Goal: Transaction & Acquisition: Purchase product/service

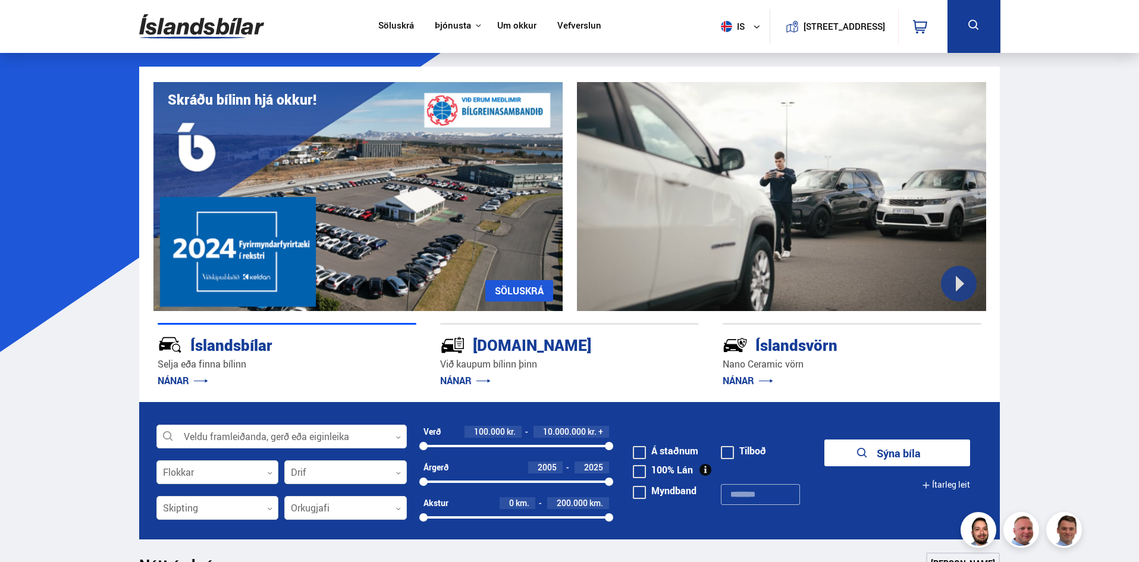
click at [509, 293] on link "SÖLUSKRÁ" at bounding box center [520, 290] width 68 height 21
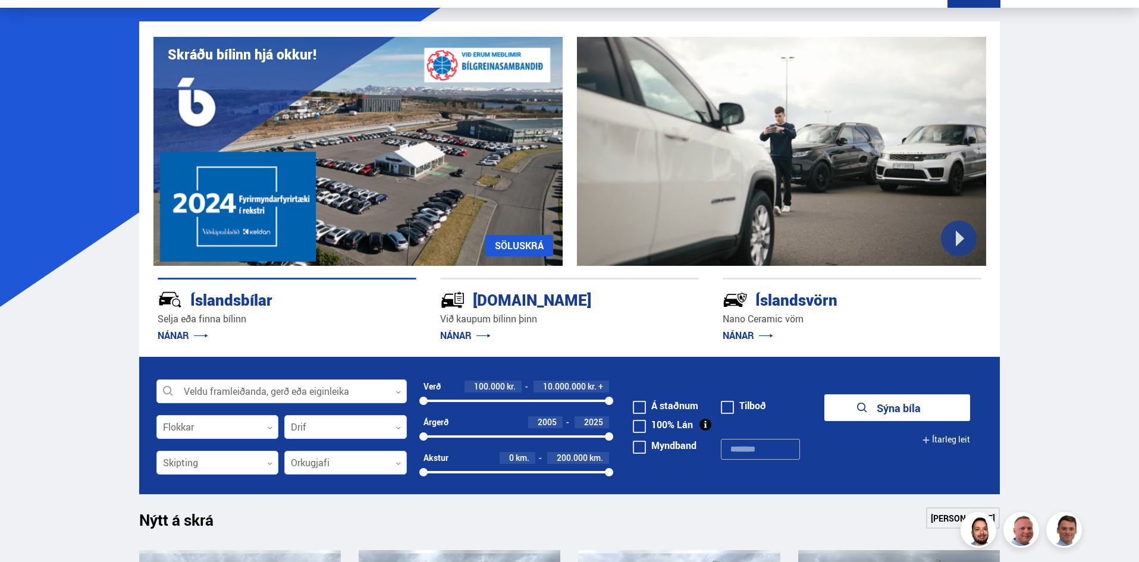
scroll to position [119, 0]
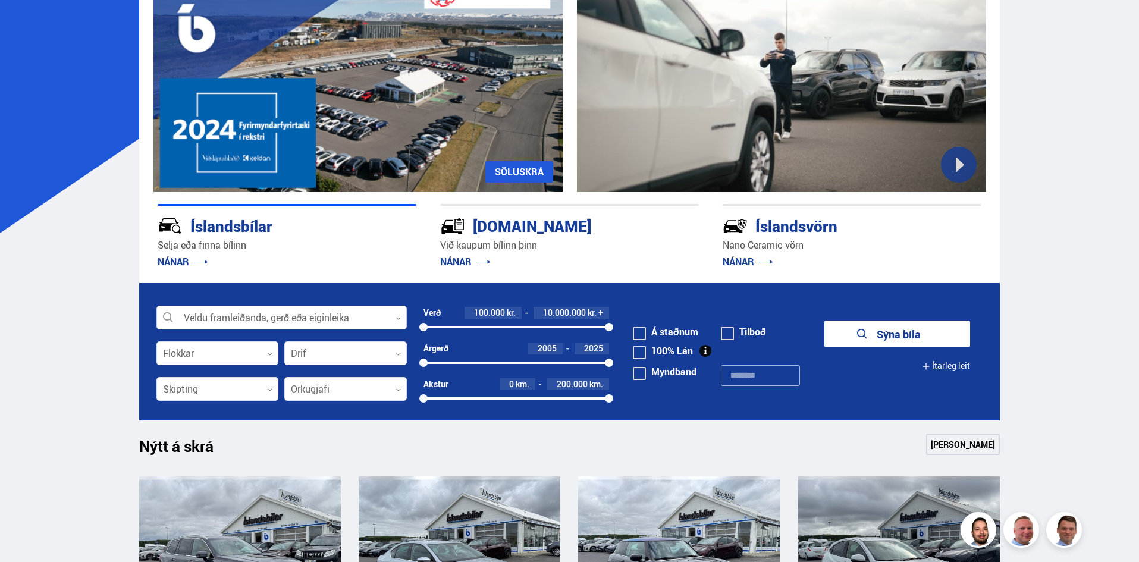
click at [315, 322] on div at bounding box center [281, 318] width 250 height 24
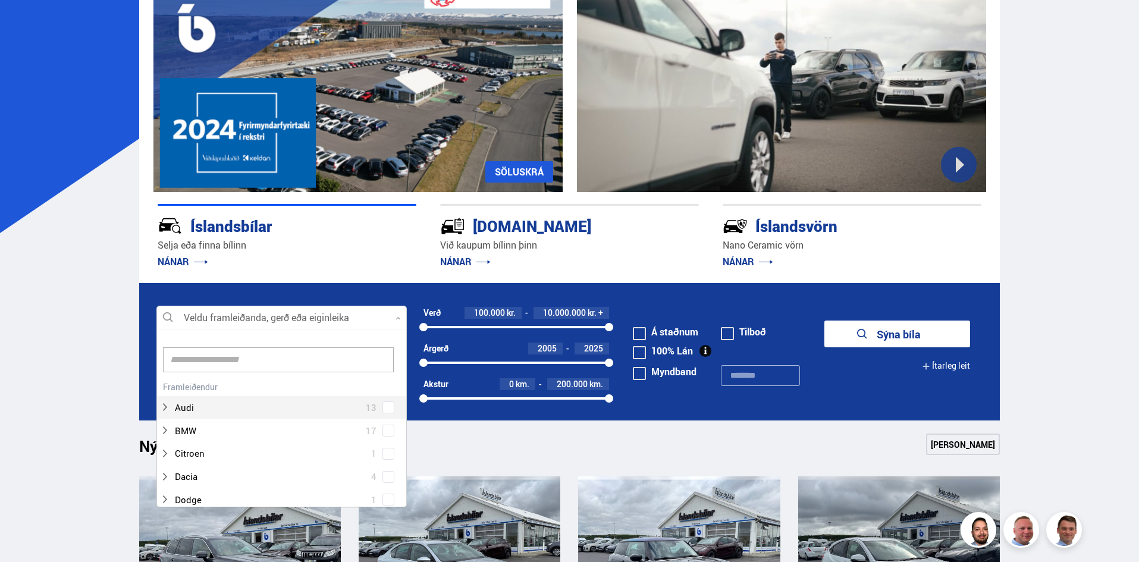
scroll to position [177, 247]
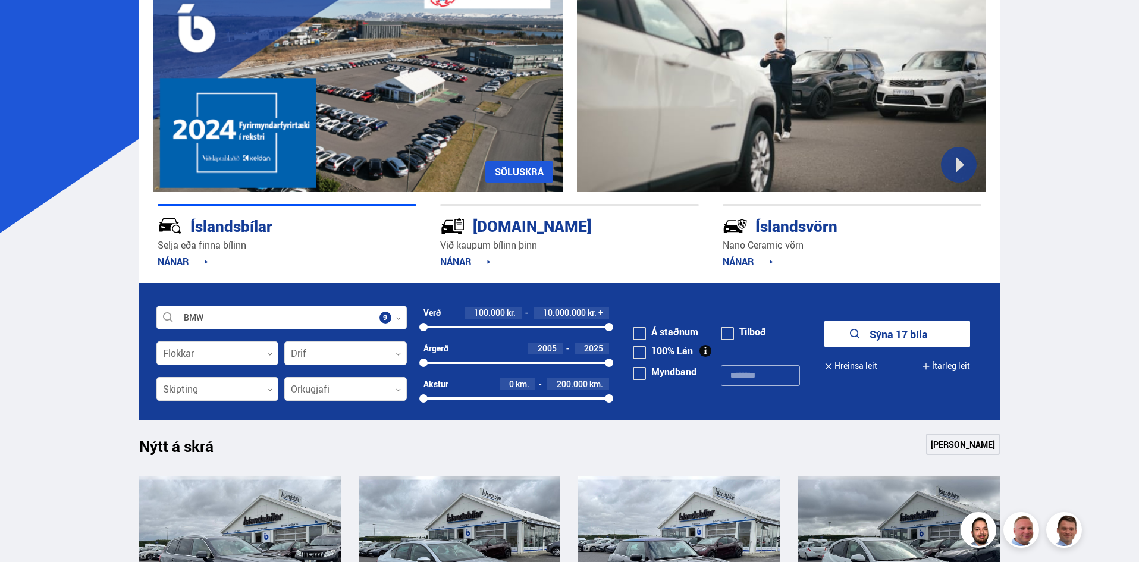
click at [887, 341] on button "Sýna 17 bíla" at bounding box center [898, 334] width 146 height 27
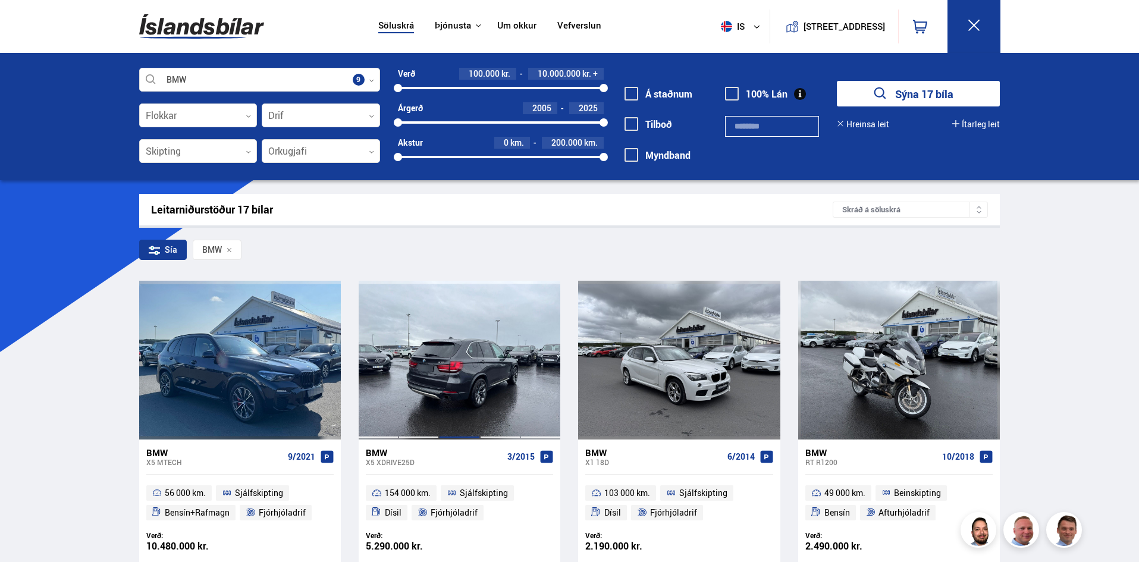
click at [464, 324] on div at bounding box center [459, 360] width 40 height 158
